Goal: Find specific page/section: Find specific page/section

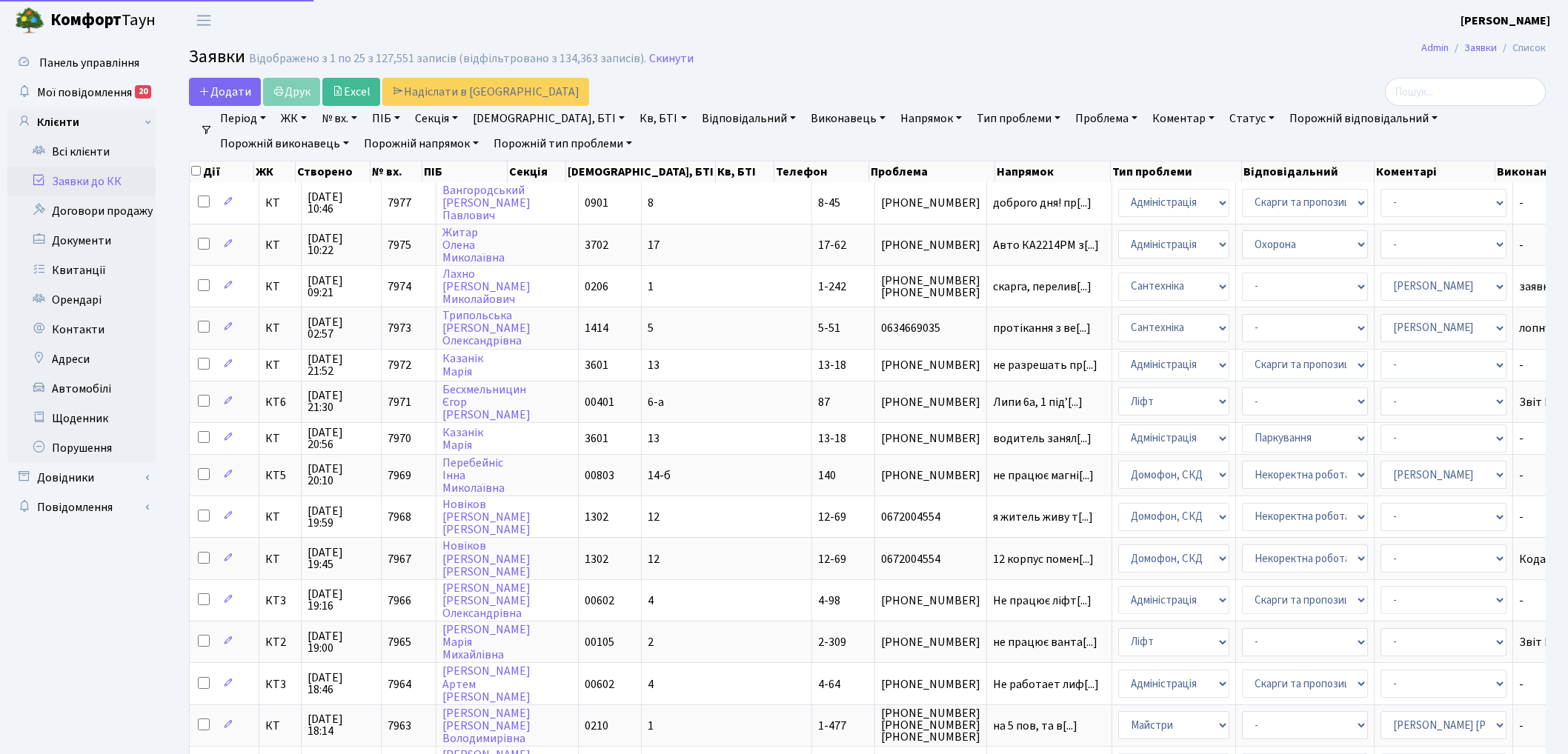
select select "25"
click at [98, 168] on link "Заявки до КК" at bounding box center [82, 181] width 149 height 29
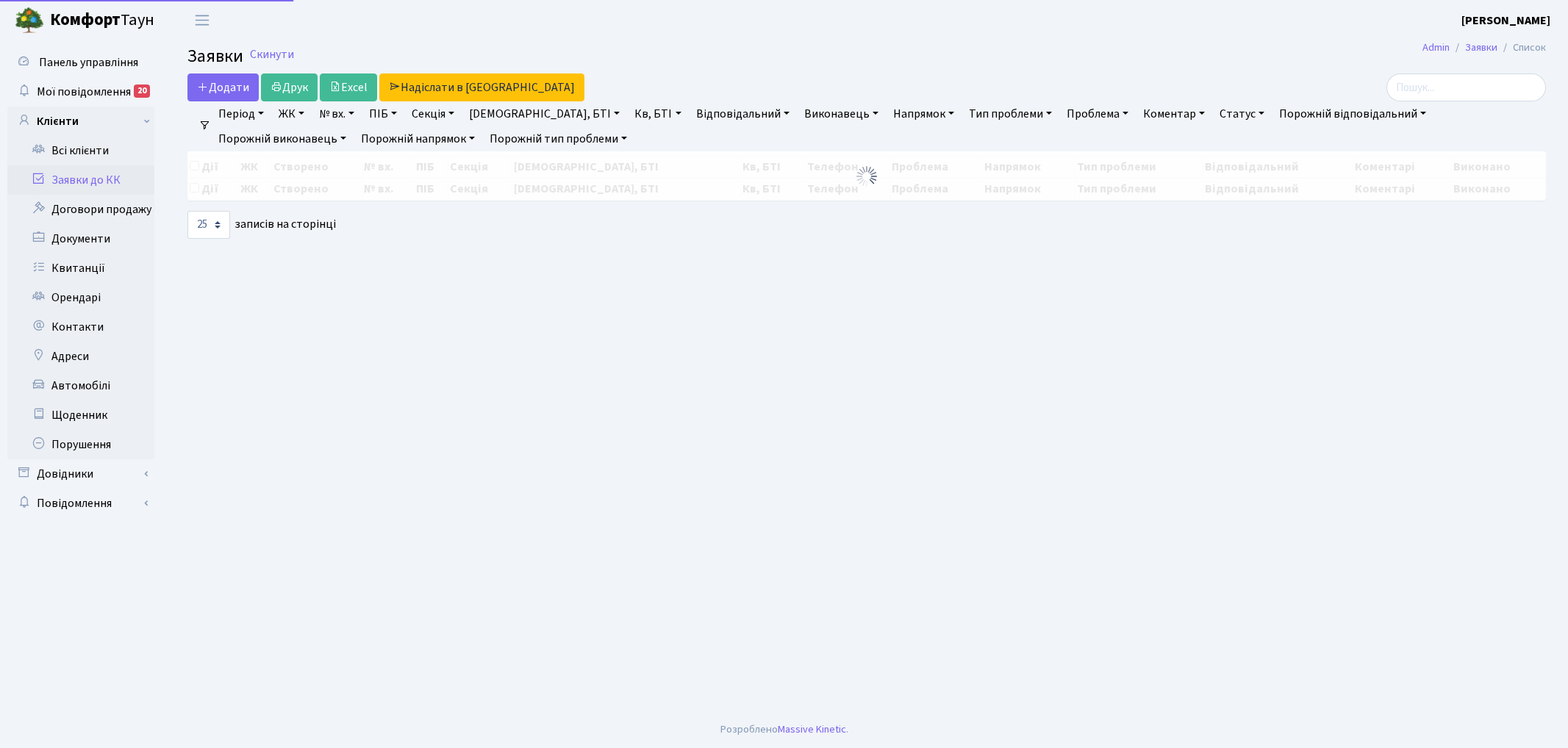
select select "25"
